Goal: Transaction & Acquisition: Purchase product/service

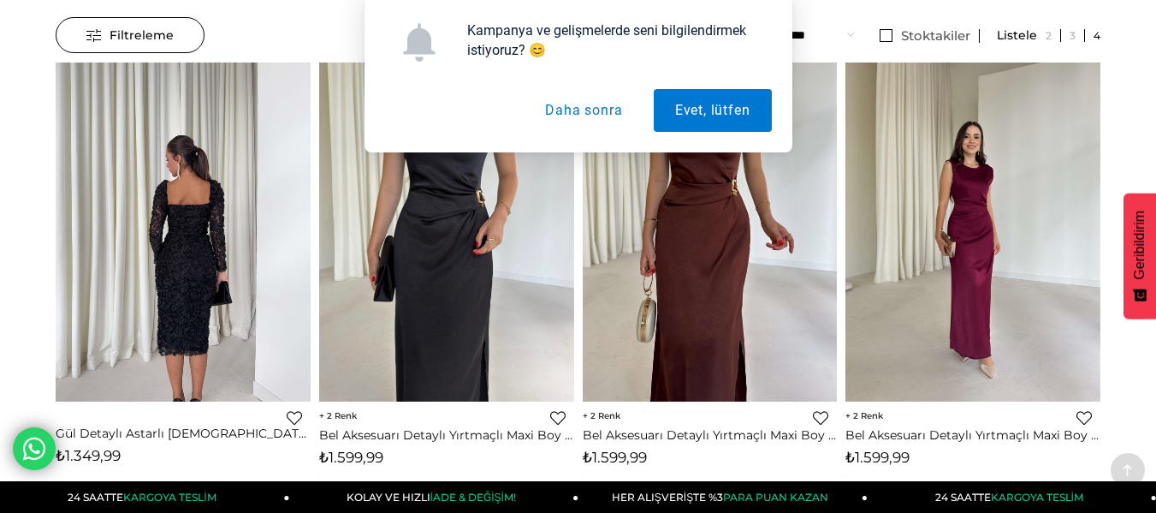
scroll to position [342, 0]
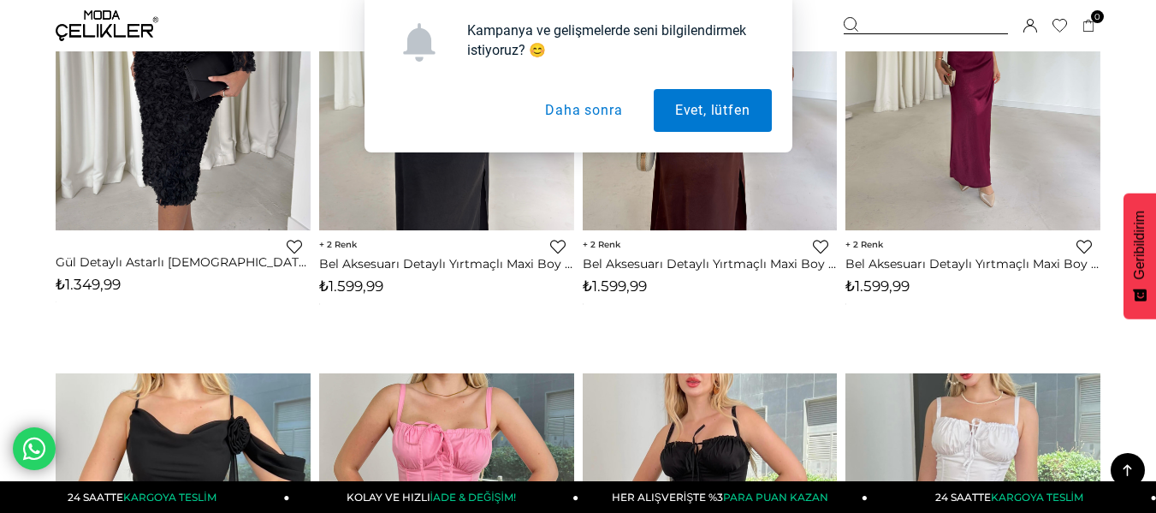
click at [555, 112] on button "Daha sonra" at bounding box center [584, 110] width 120 height 43
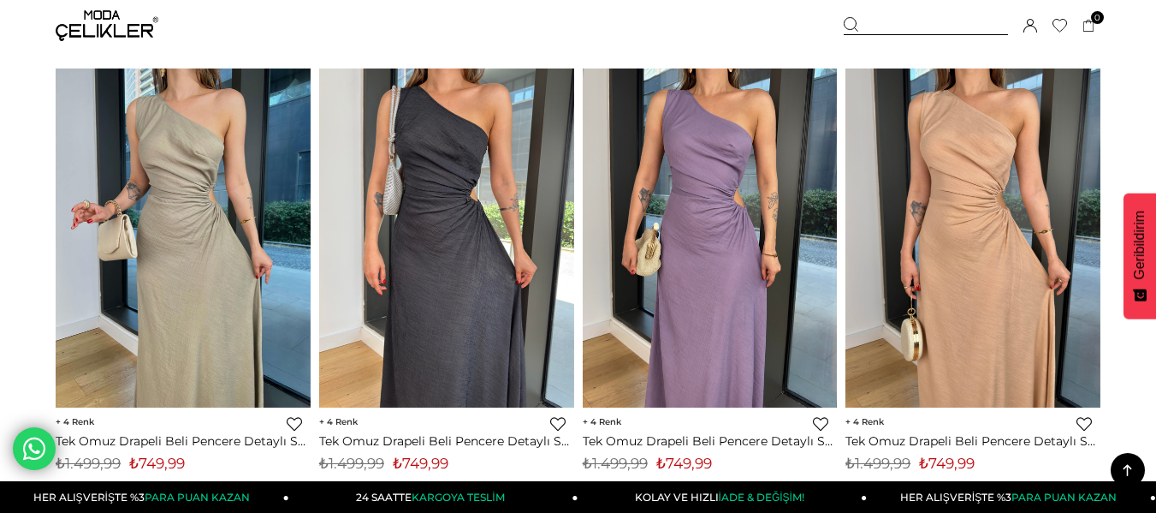
scroll to position [5478, 0]
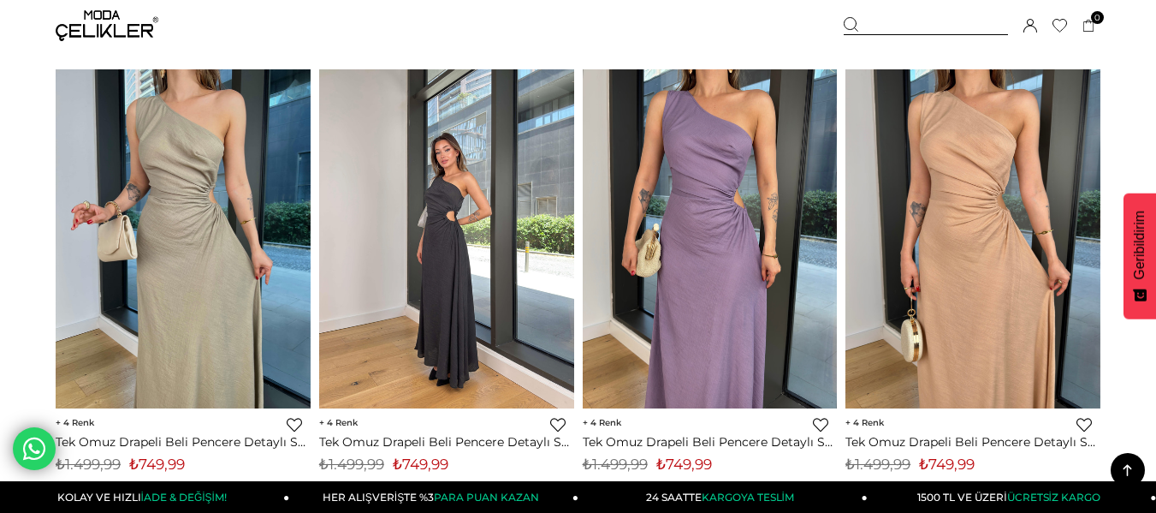
click at [456, 196] on img at bounding box center [446, 239] width 255 height 340
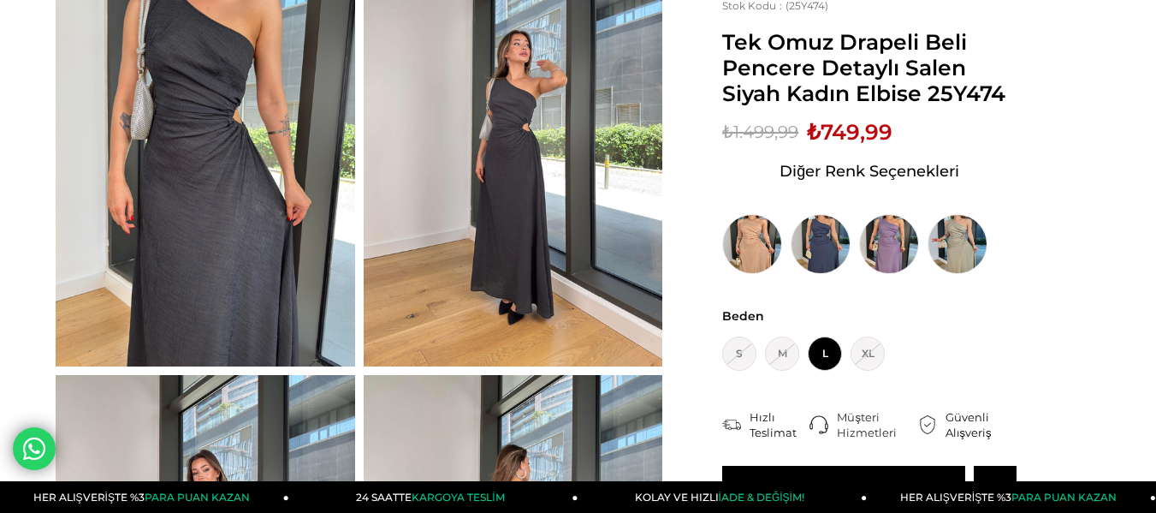
scroll to position [86, 0]
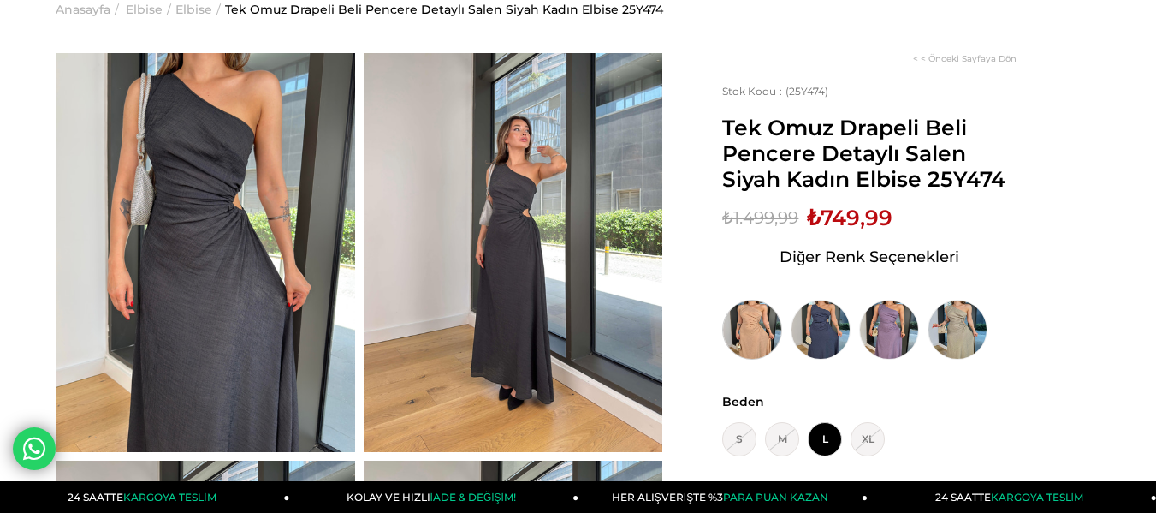
click at [734, 318] on img at bounding box center [752, 330] width 60 height 60
click at [796, 326] on img at bounding box center [821, 330] width 60 height 60
click at [873, 331] on img at bounding box center [889, 330] width 60 height 60
drag, startPoint x: 941, startPoint y: 330, endPoint x: 896, endPoint y: 305, distance: 51.4
click at [941, 330] on img at bounding box center [958, 330] width 60 height 60
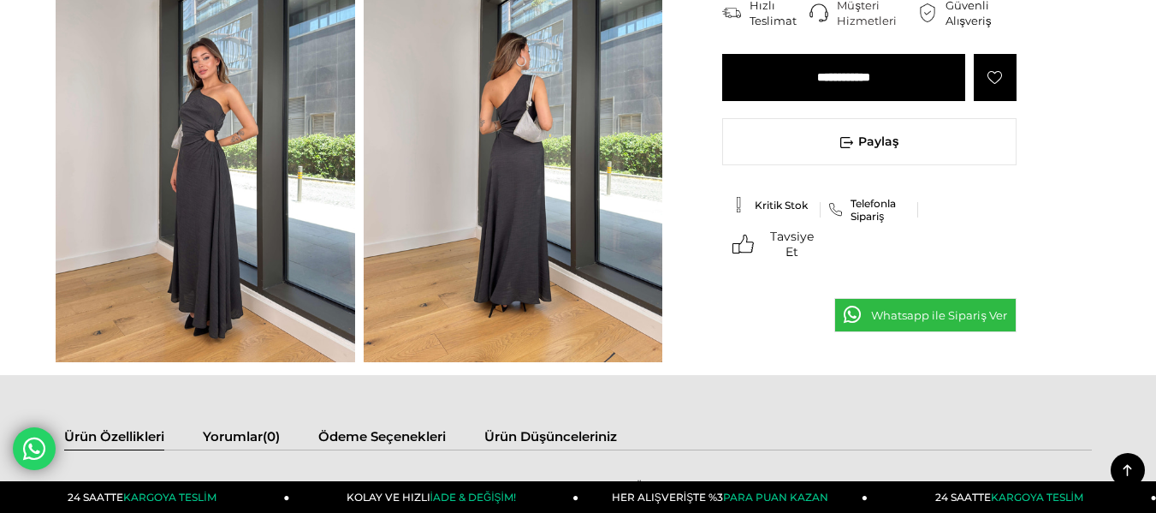
scroll to position [478, 0]
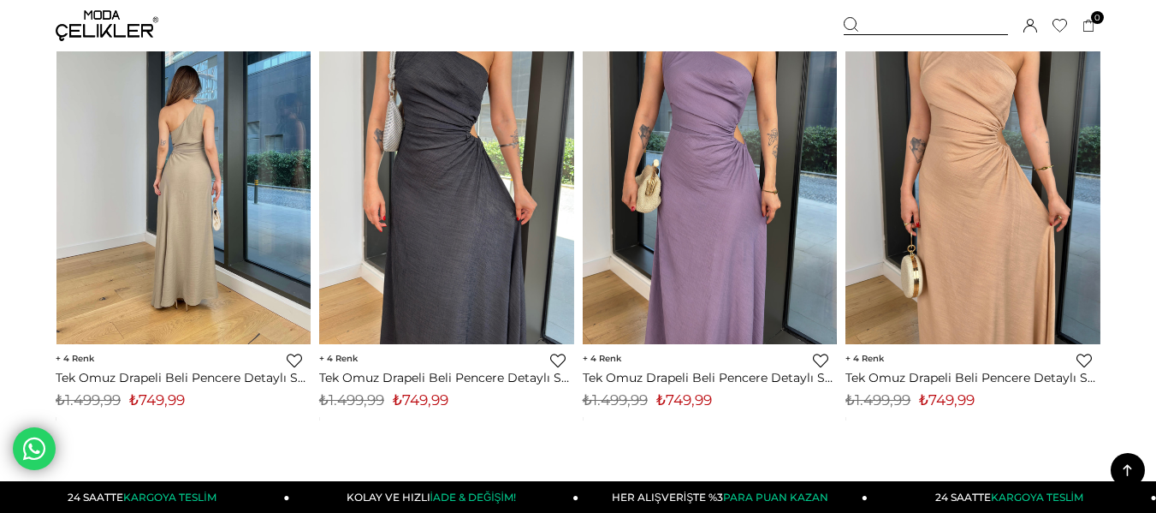
scroll to position [5456, 0]
